Goal: Information Seeking & Learning: Check status

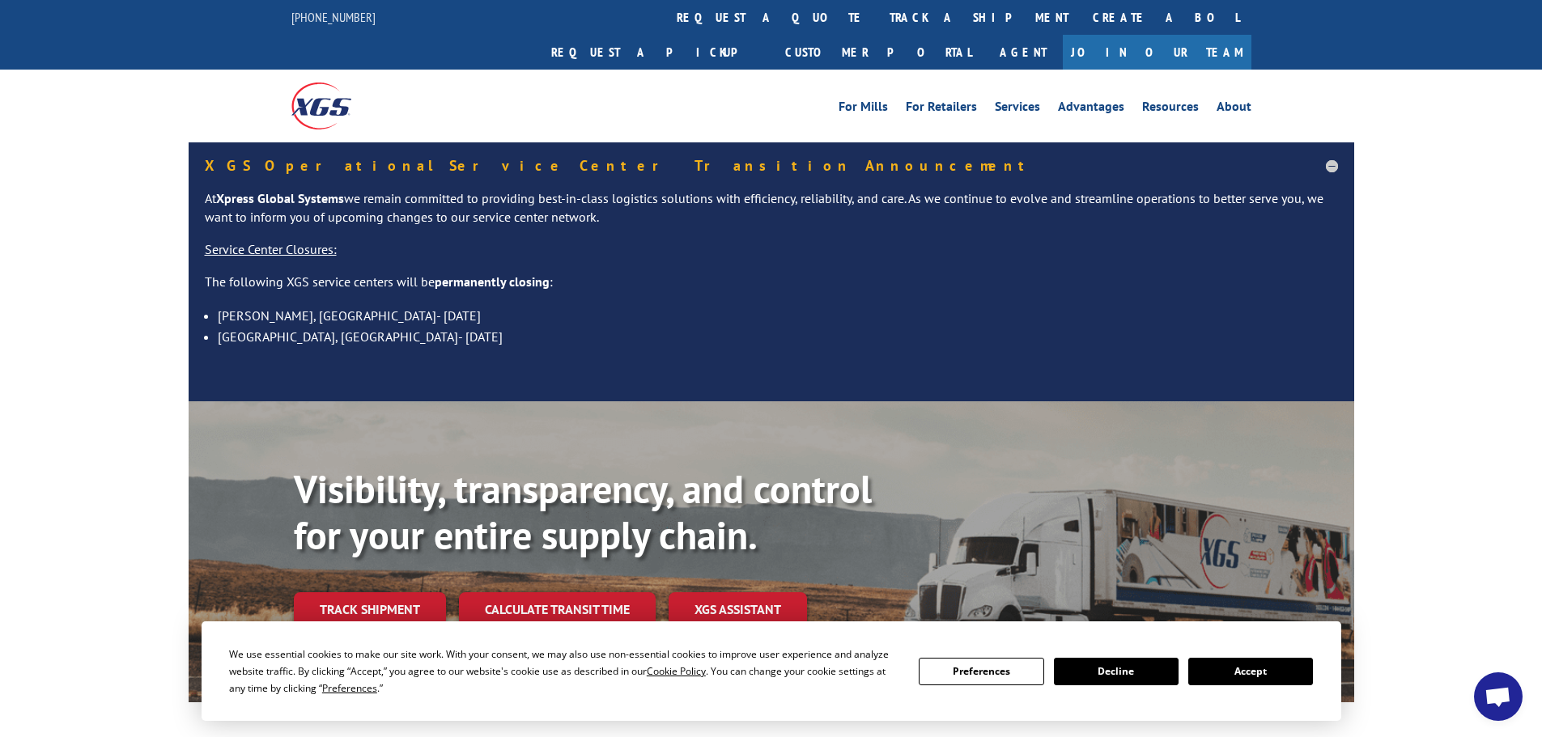
click at [1254, 685] on button "Accept" at bounding box center [1250, 672] width 125 height 28
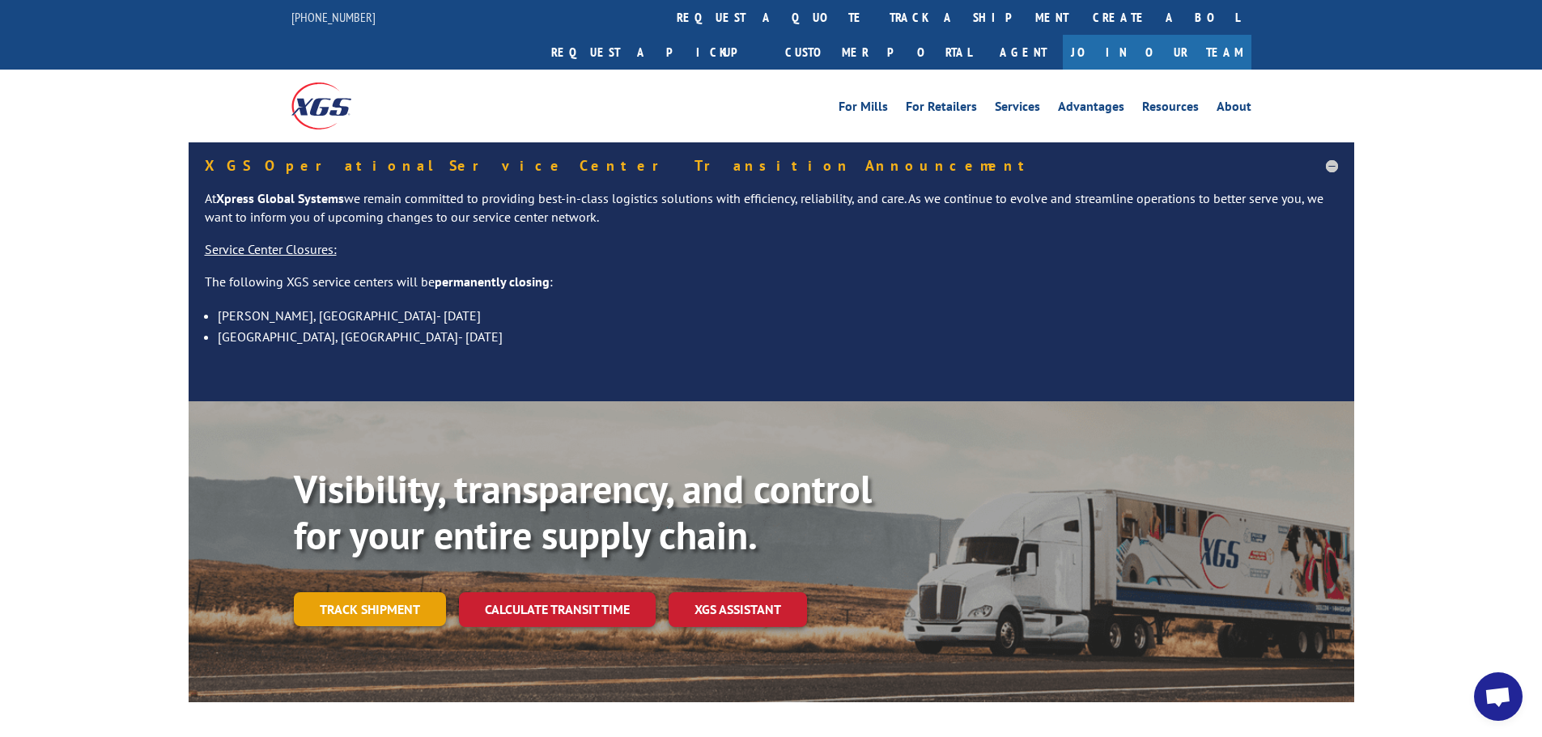
click at [356, 592] on link "Track shipment" at bounding box center [370, 609] width 152 height 34
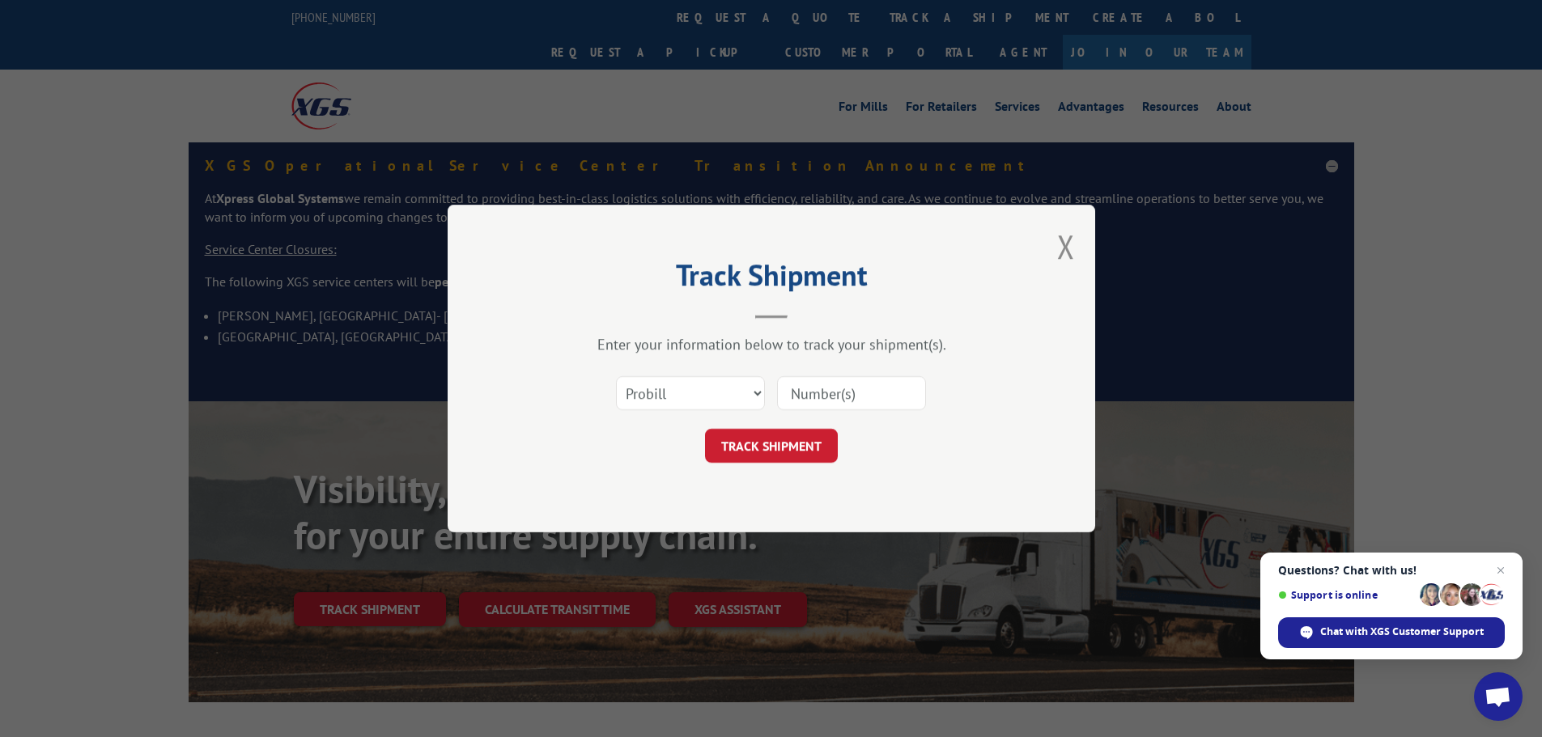
paste input "17342182"
type input "17342182"
click at [767, 447] on button "TRACK SHIPMENT" at bounding box center [771, 446] width 133 height 34
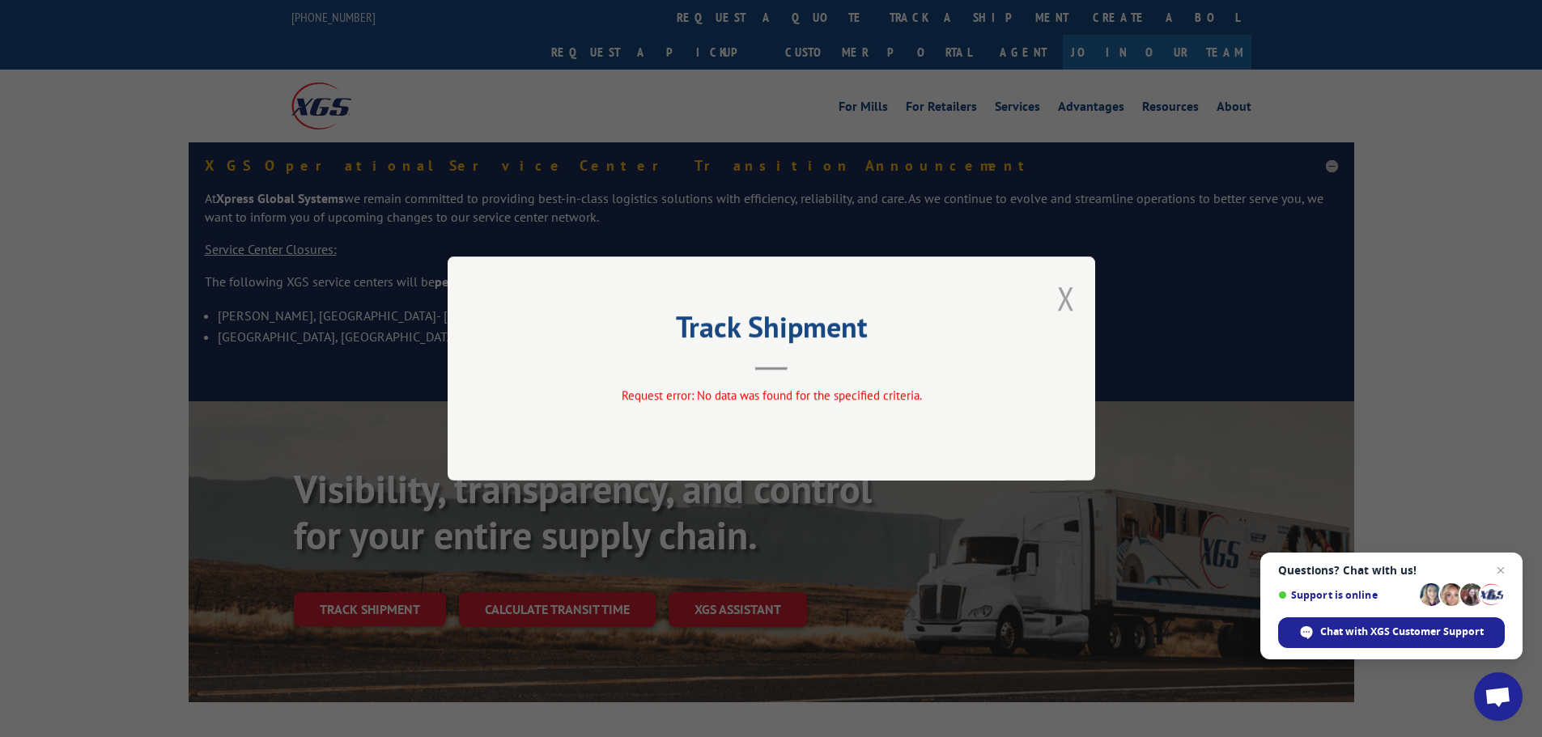
click at [1060, 290] on button "Close modal" at bounding box center [1066, 298] width 18 height 43
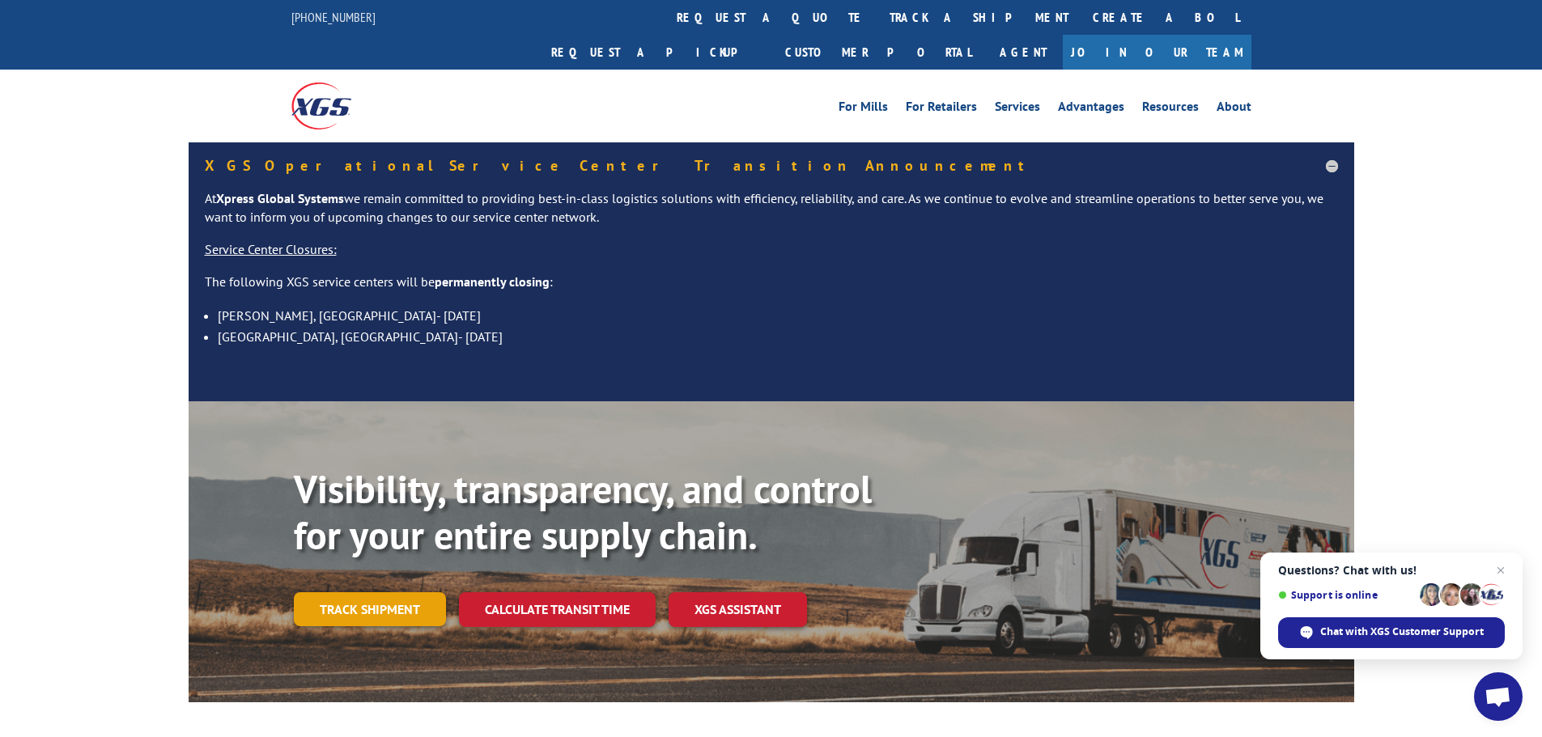
click at [324, 592] on link "Track shipment" at bounding box center [370, 609] width 152 height 34
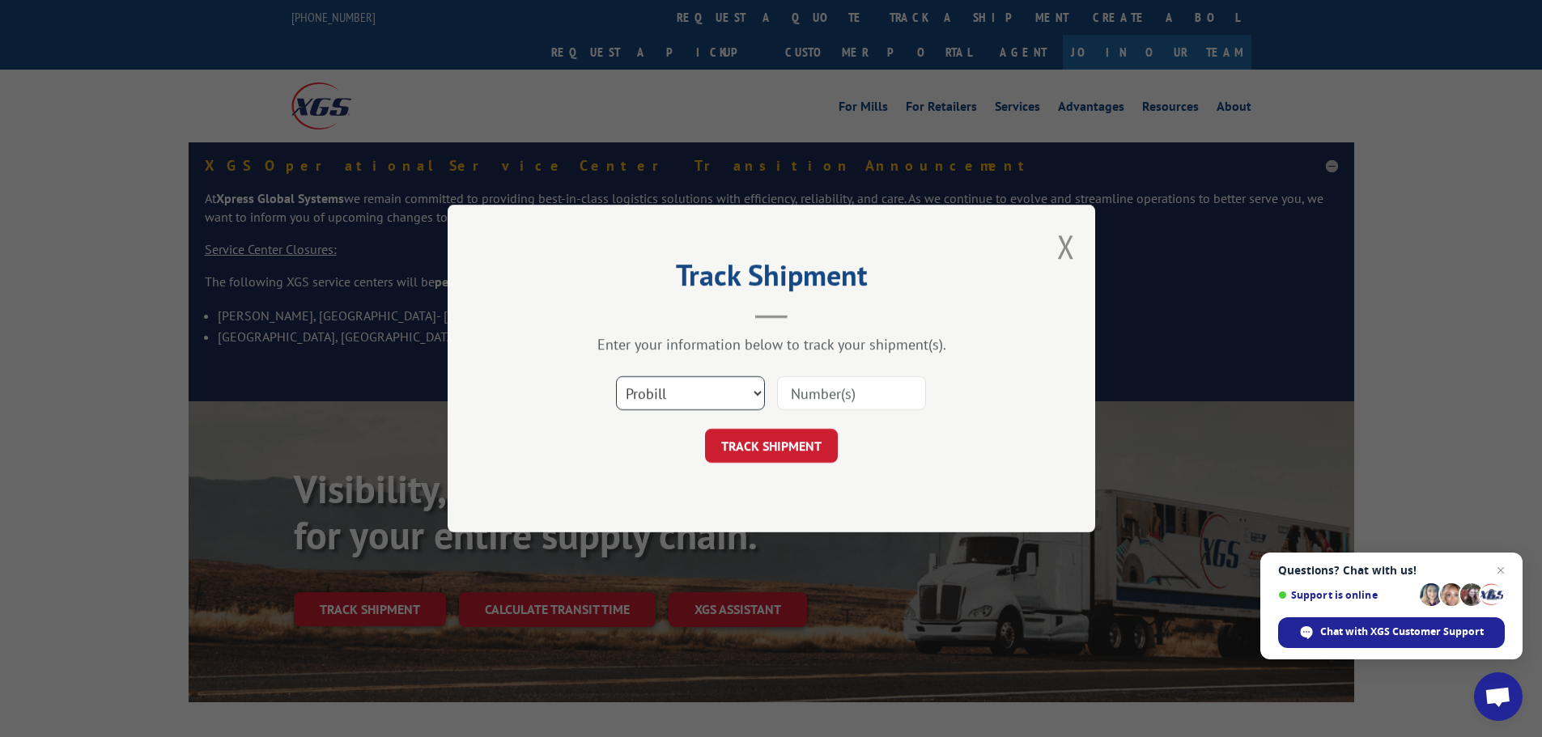
click at [736, 393] on select "Select category... Probill BOL PO" at bounding box center [690, 393] width 149 height 34
select select "bol"
click at [616, 376] on select "Select category... Probill BOL PO" at bounding box center [690, 393] width 149 height 34
paste input "2875388"
type input "2875388"
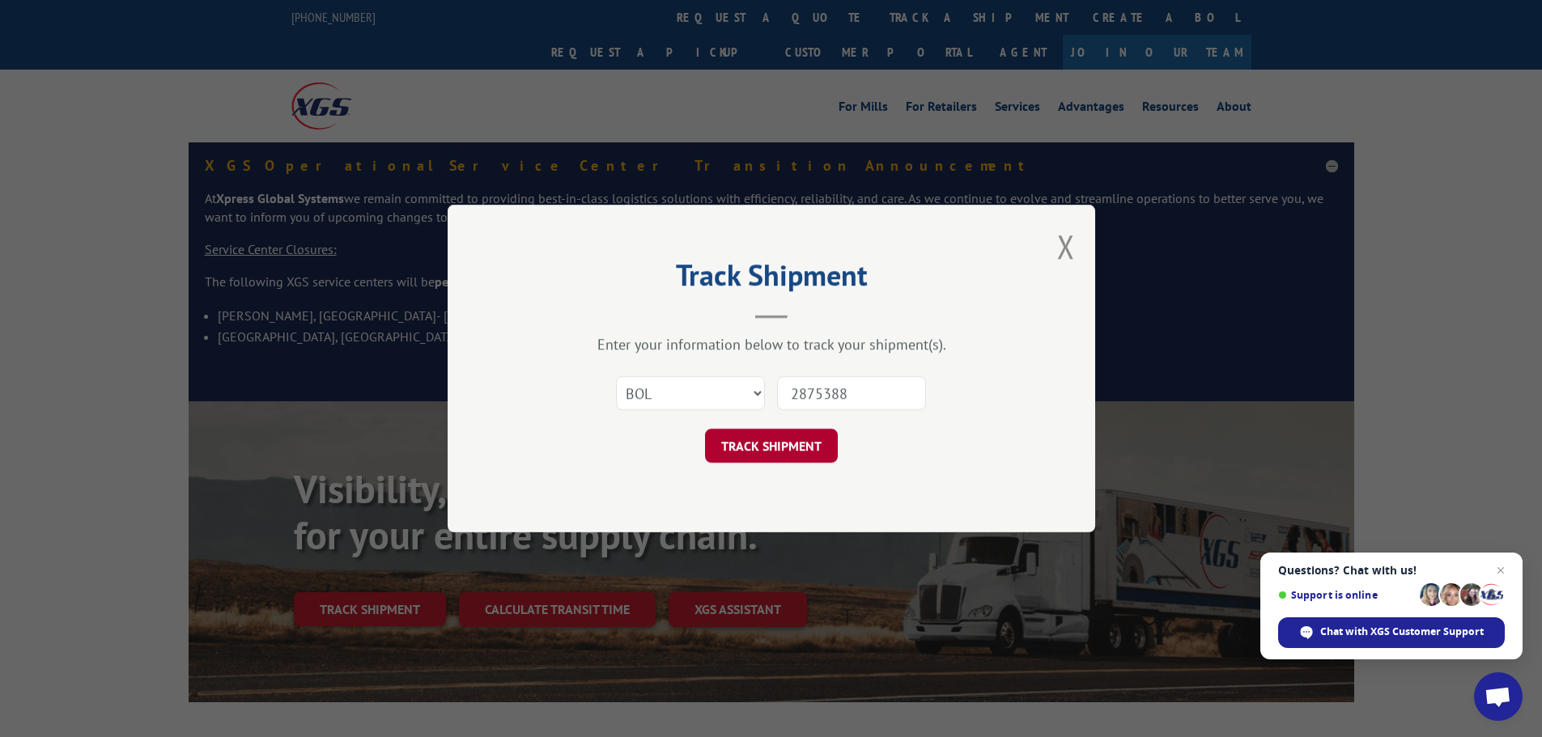
click at [787, 441] on button "TRACK SHIPMENT" at bounding box center [771, 446] width 133 height 34
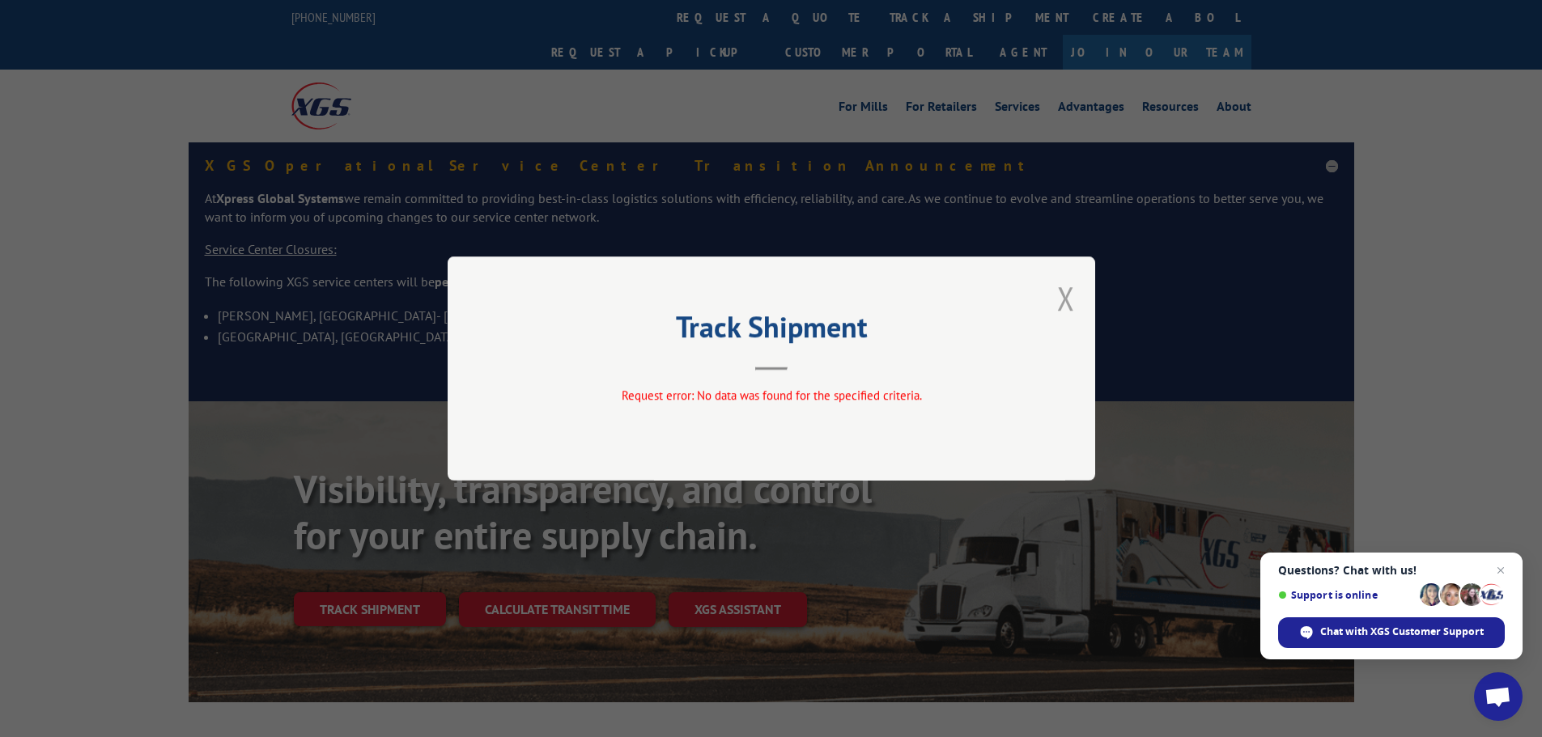
click at [1066, 304] on button "Close modal" at bounding box center [1066, 298] width 18 height 43
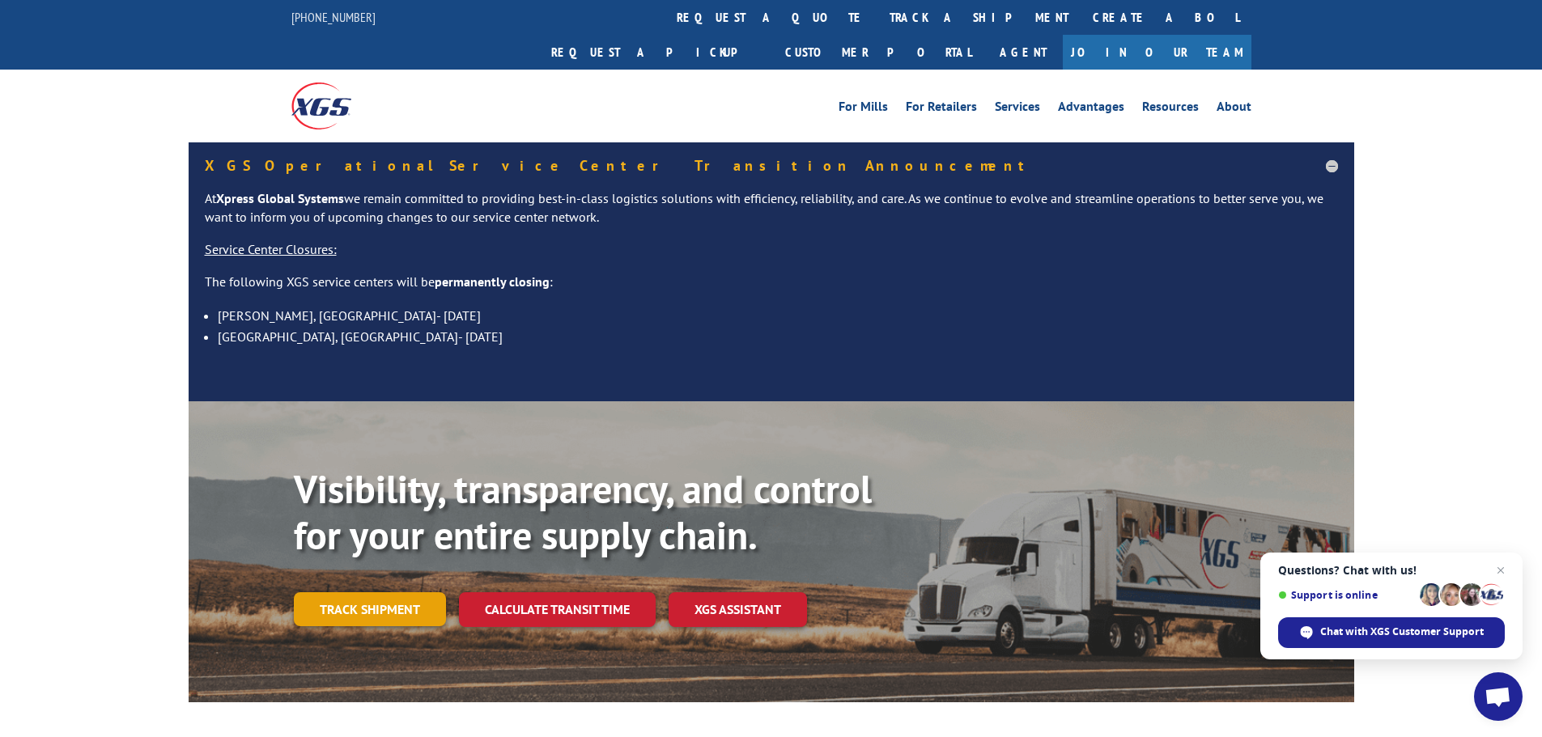
click at [383, 592] on link "Track shipment" at bounding box center [370, 609] width 152 height 34
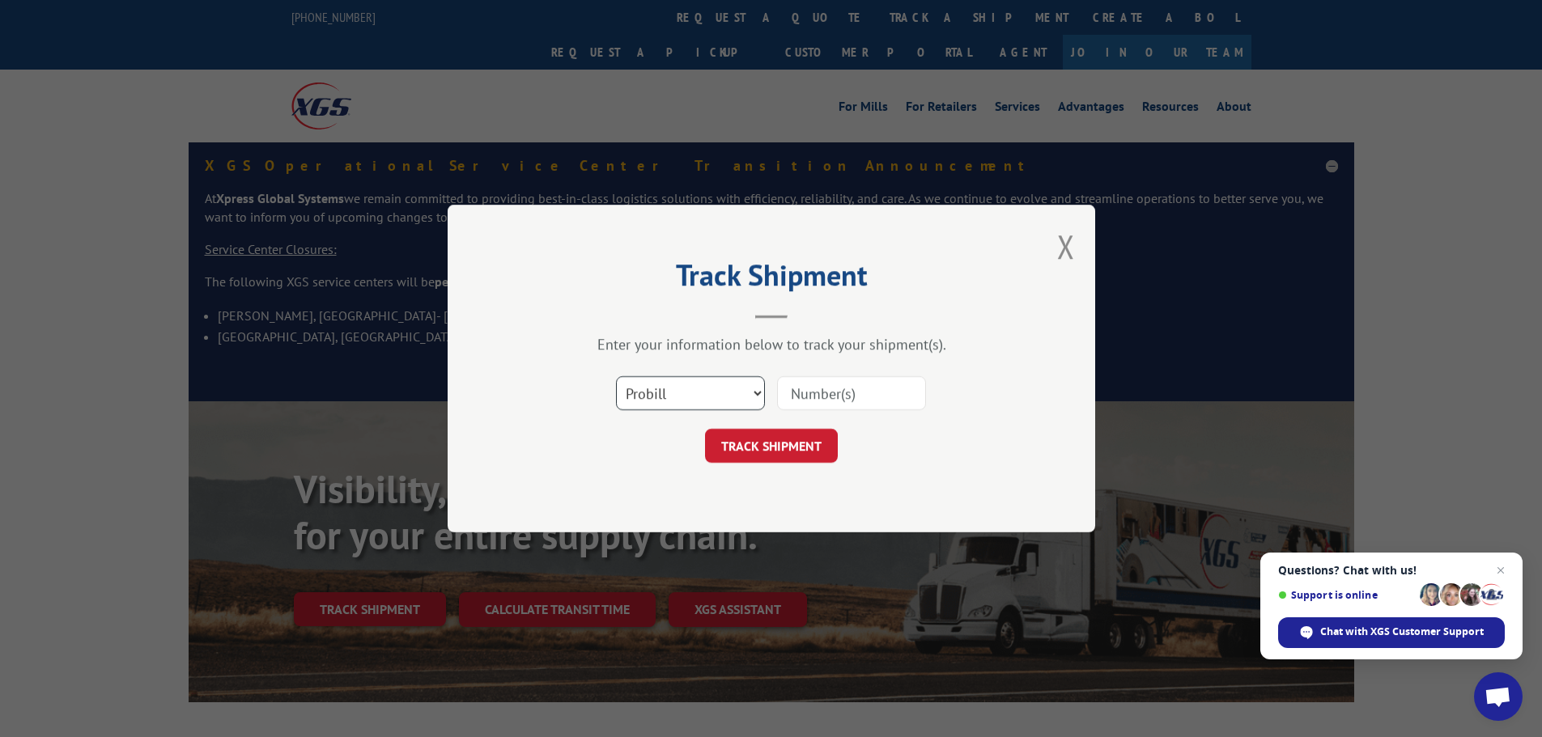
click at [698, 387] on select "Select category... Probill BOL PO" at bounding box center [690, 393] width 149 height 34
select select "po"
click at [616, 376] on select "Select category... Probill BOL PO" at bounding box center [690, 393] width 149 height 34
paste input "52506767"
type input "52506767"
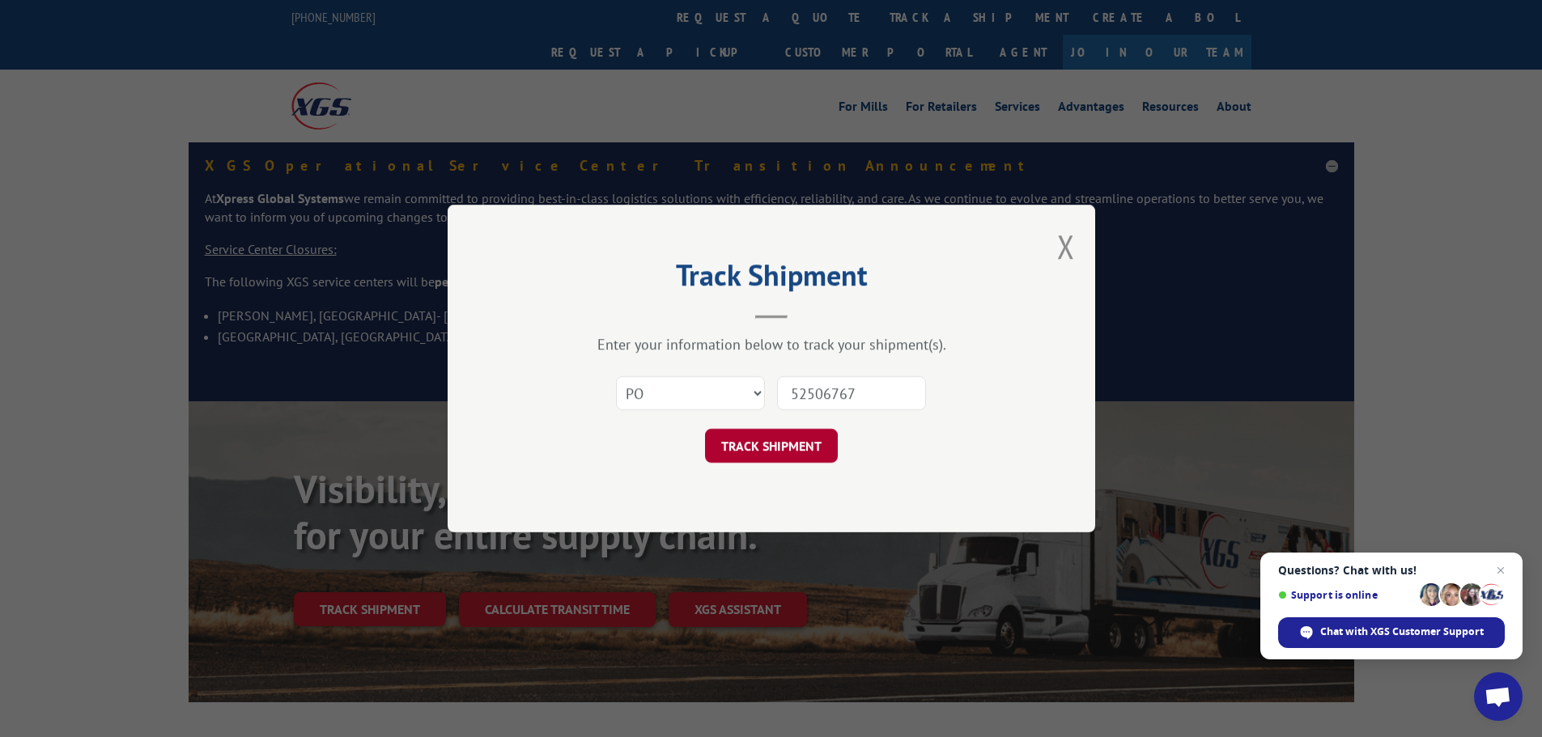
click at [778, 436] on button "TRACK SHIPMENT" at bounding box center [771, 446] width 133 height 34
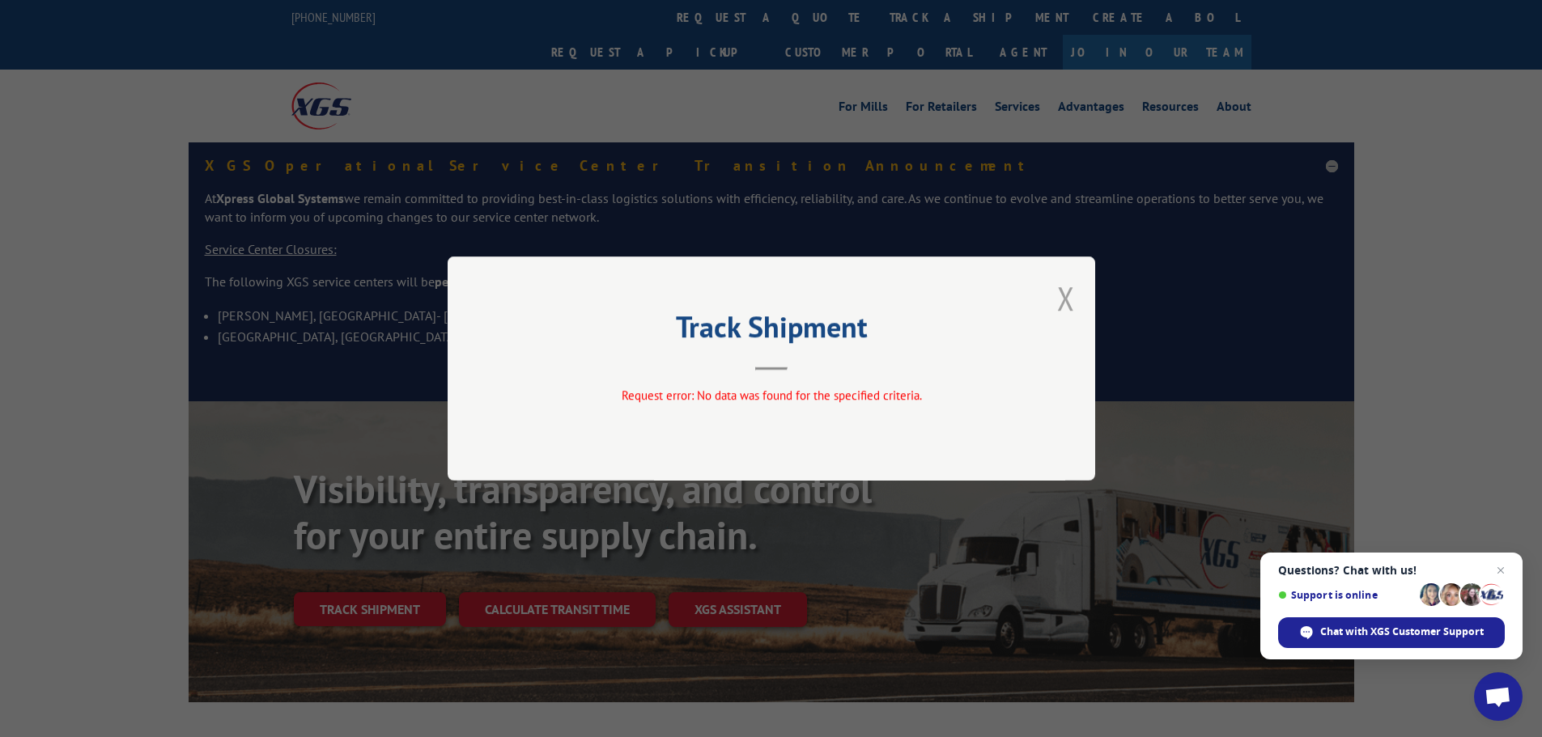
click at [1058, 302] on button "Close modal" at bounding box center [1066, 298] width 18 height 43
